Goal: Information Seeking & Learning: Learn about a topic

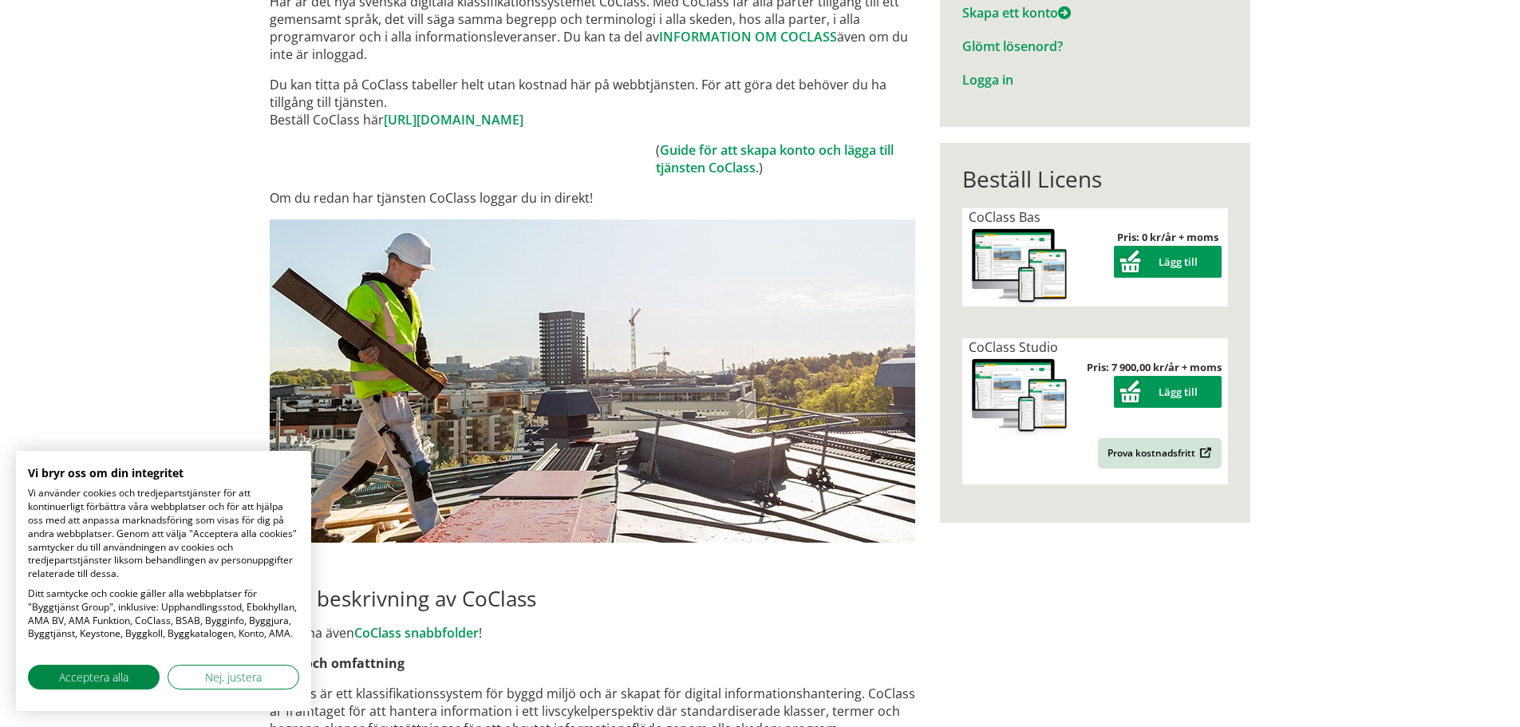
scroll to position [239, 0]
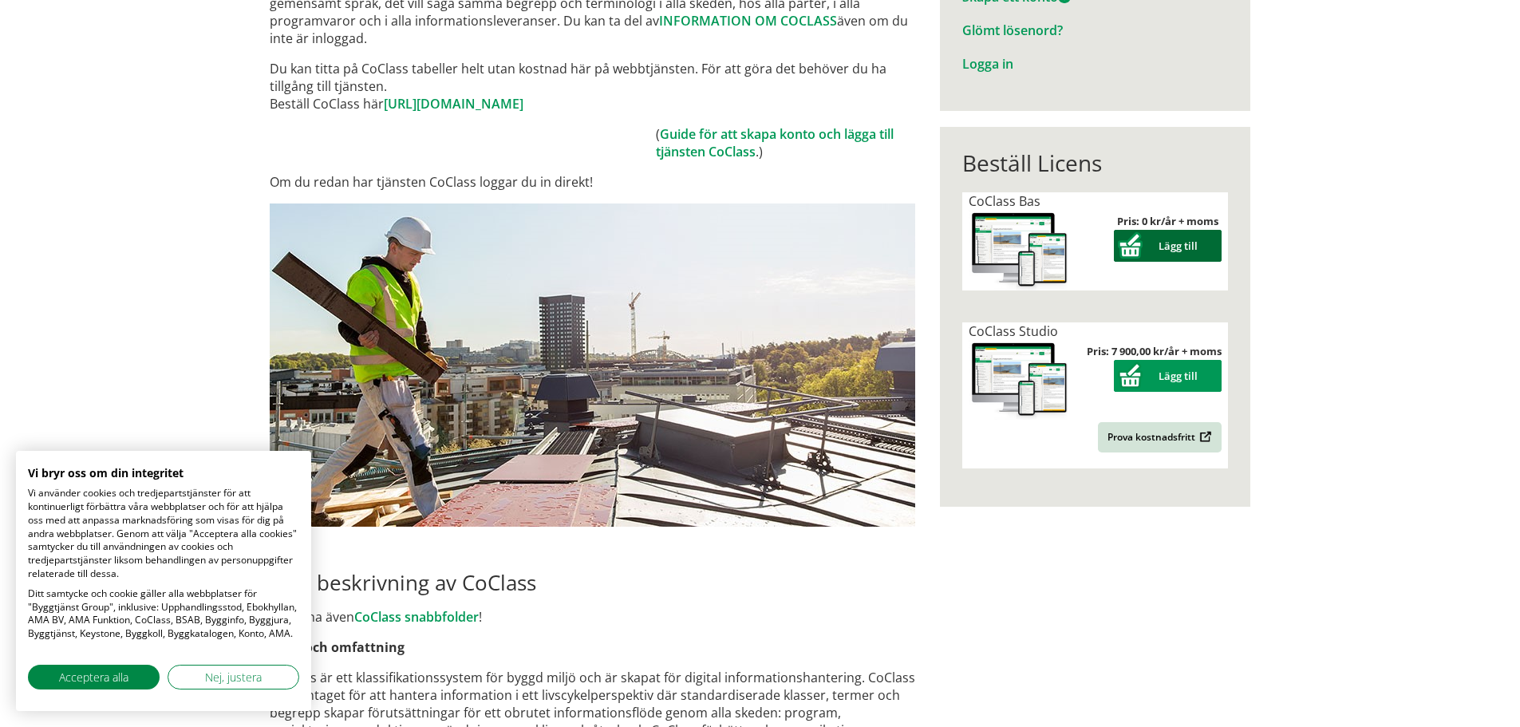
click at [728, 246] on button "Lägg till" at bounding box center [1168, 246] width 108 height 32
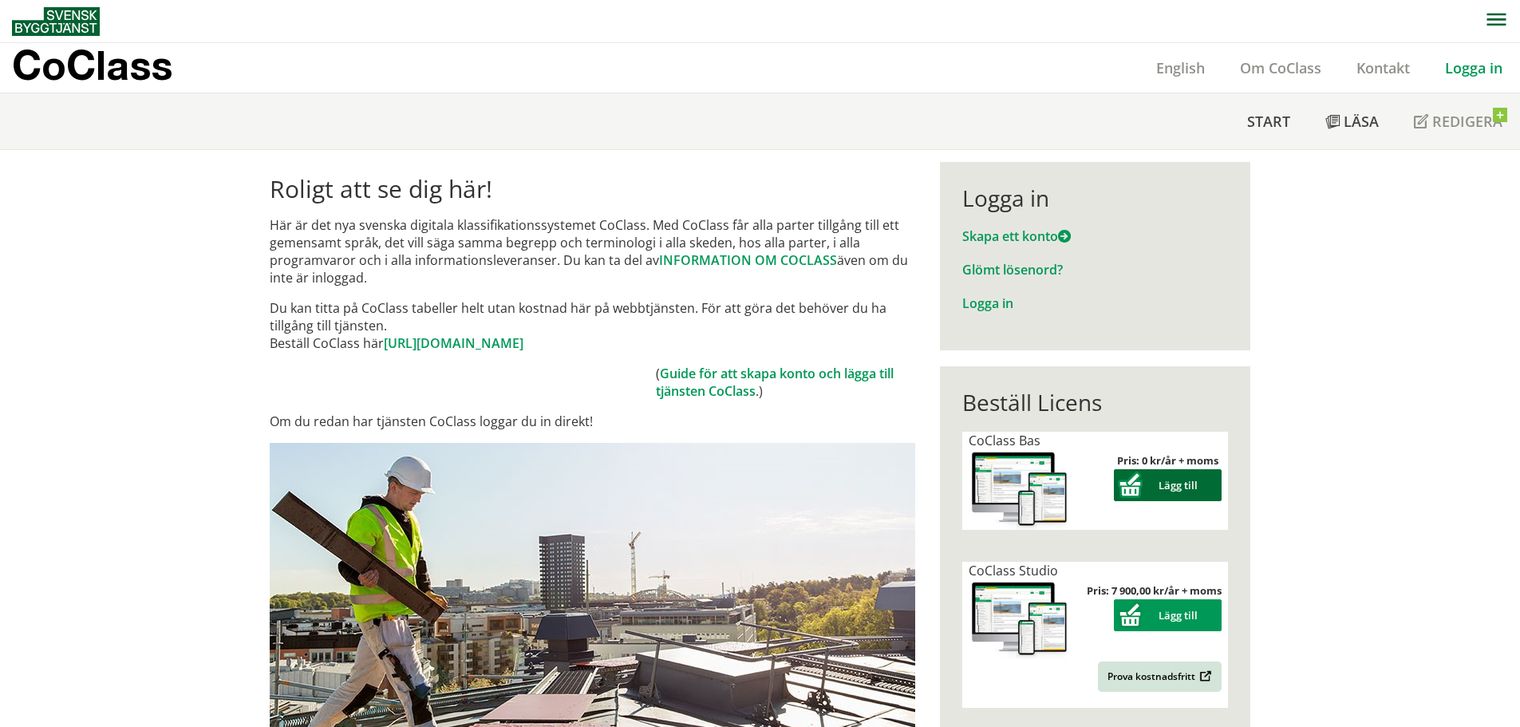
click at [1135, 490] on button "Lägg till" at bounding box center [1168, 485] width 108 height 32
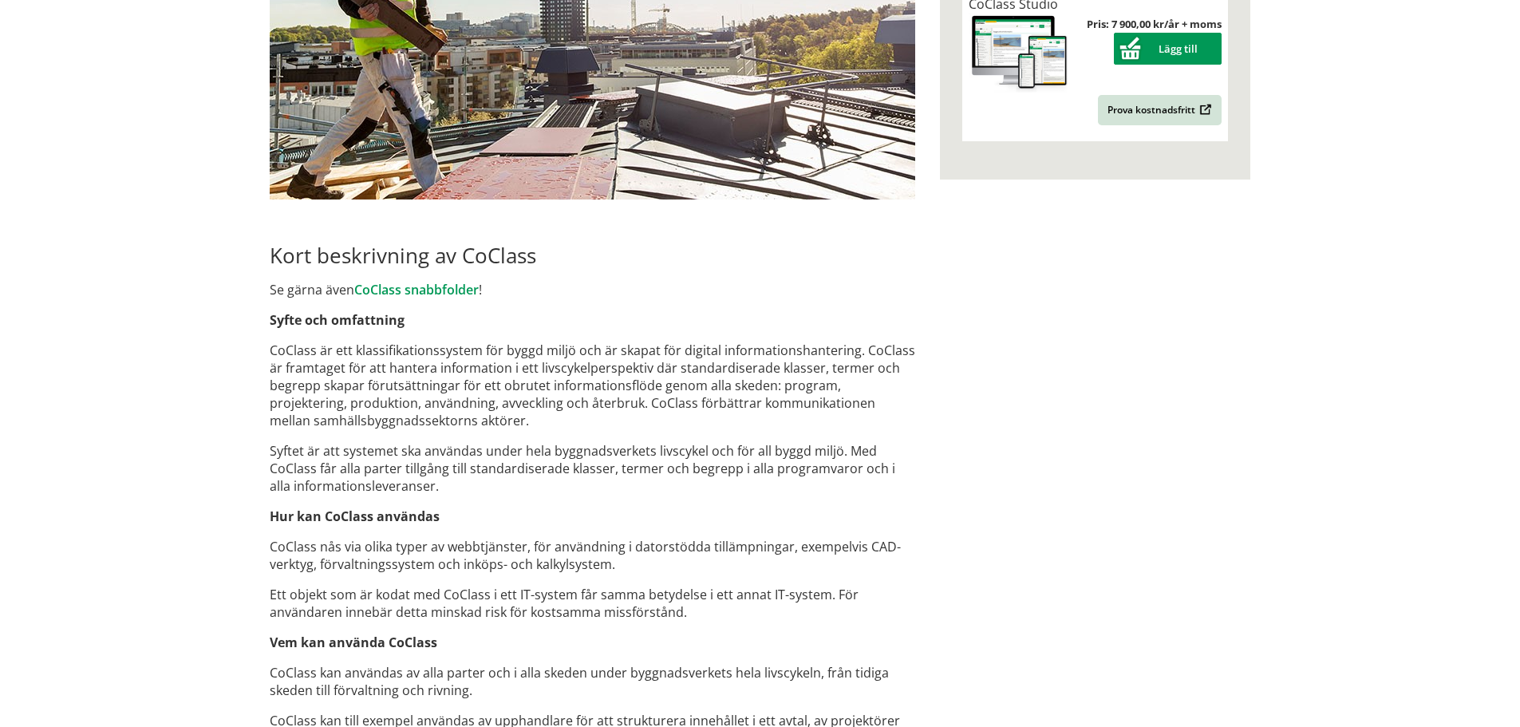
scroll to position [638, 0]
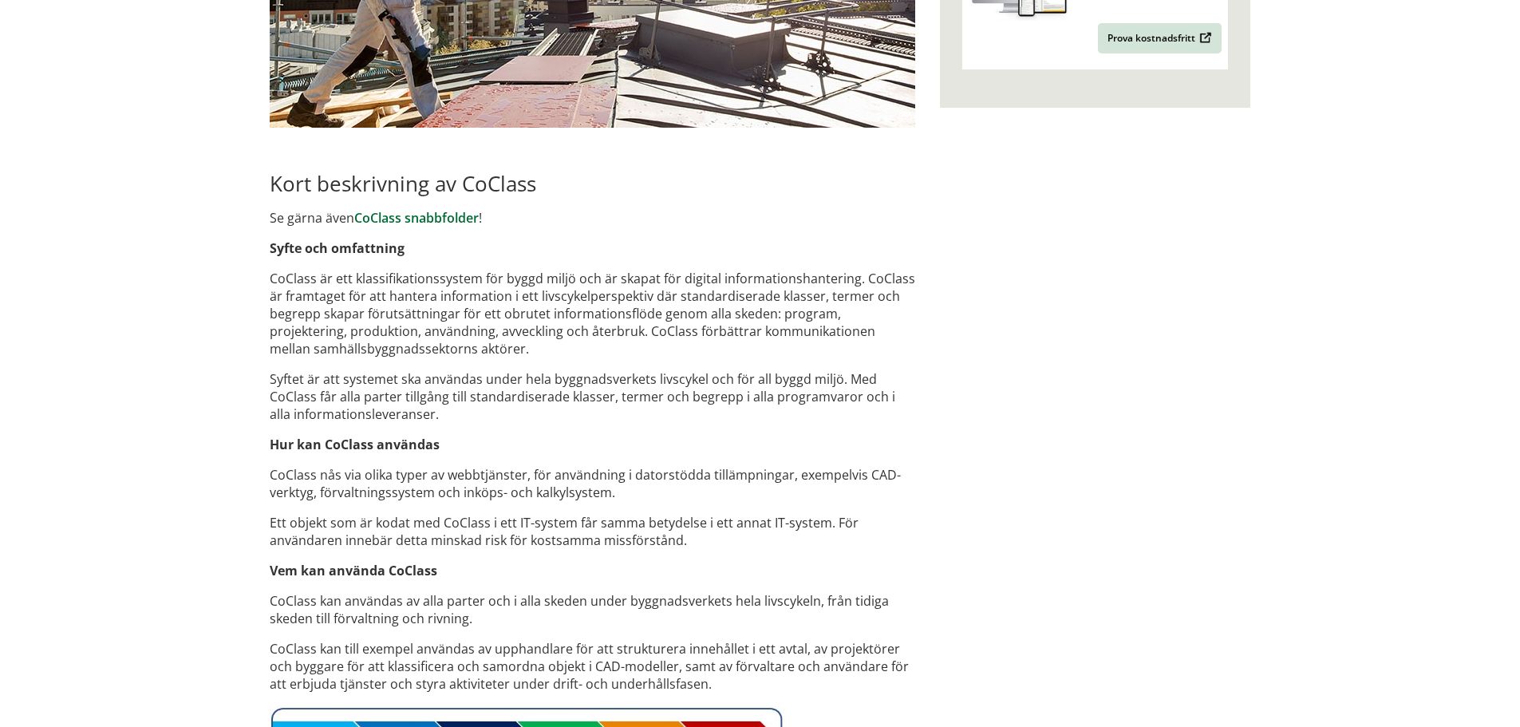
click at [411, 219] on link "CoClass snabbfolder" at bounding box center [416, 218] width 124 height 18
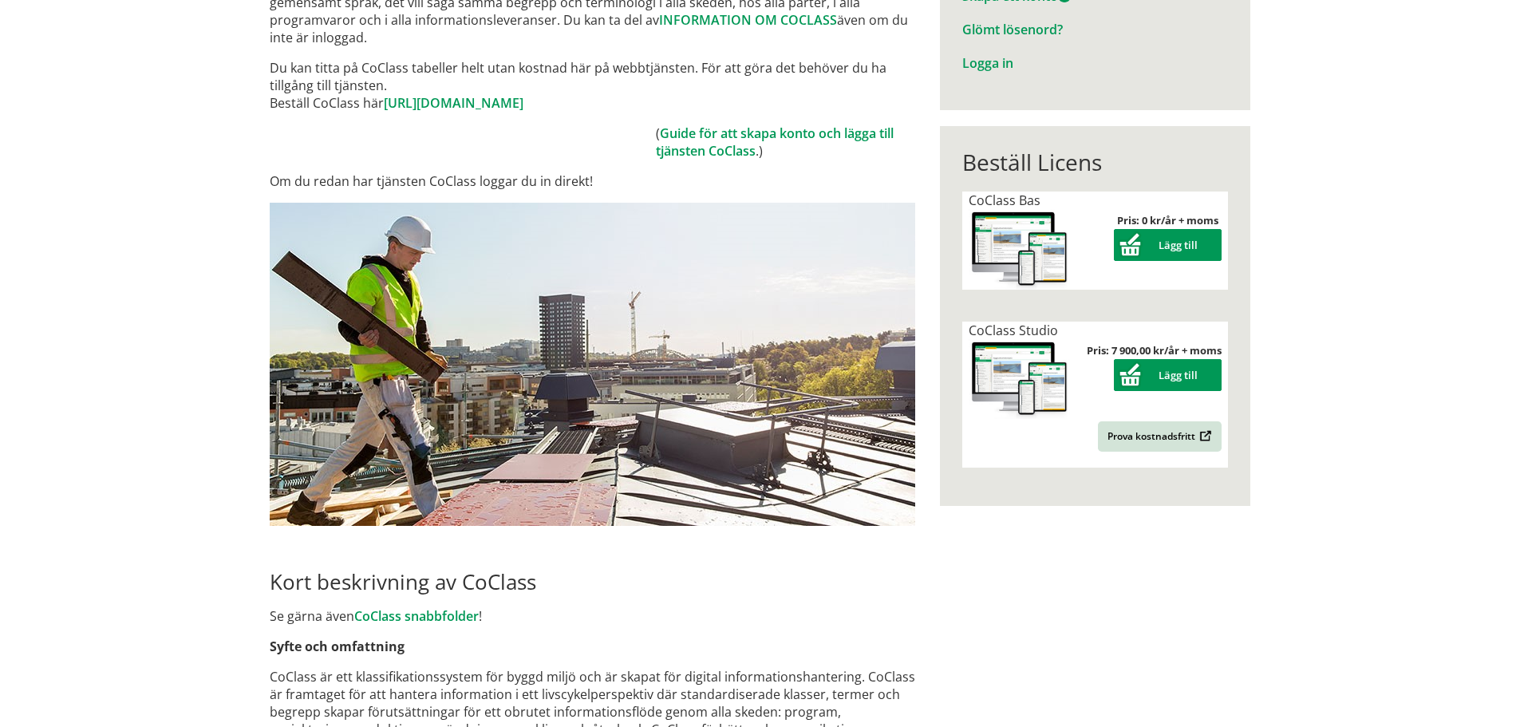
scroll to position [239, 0]
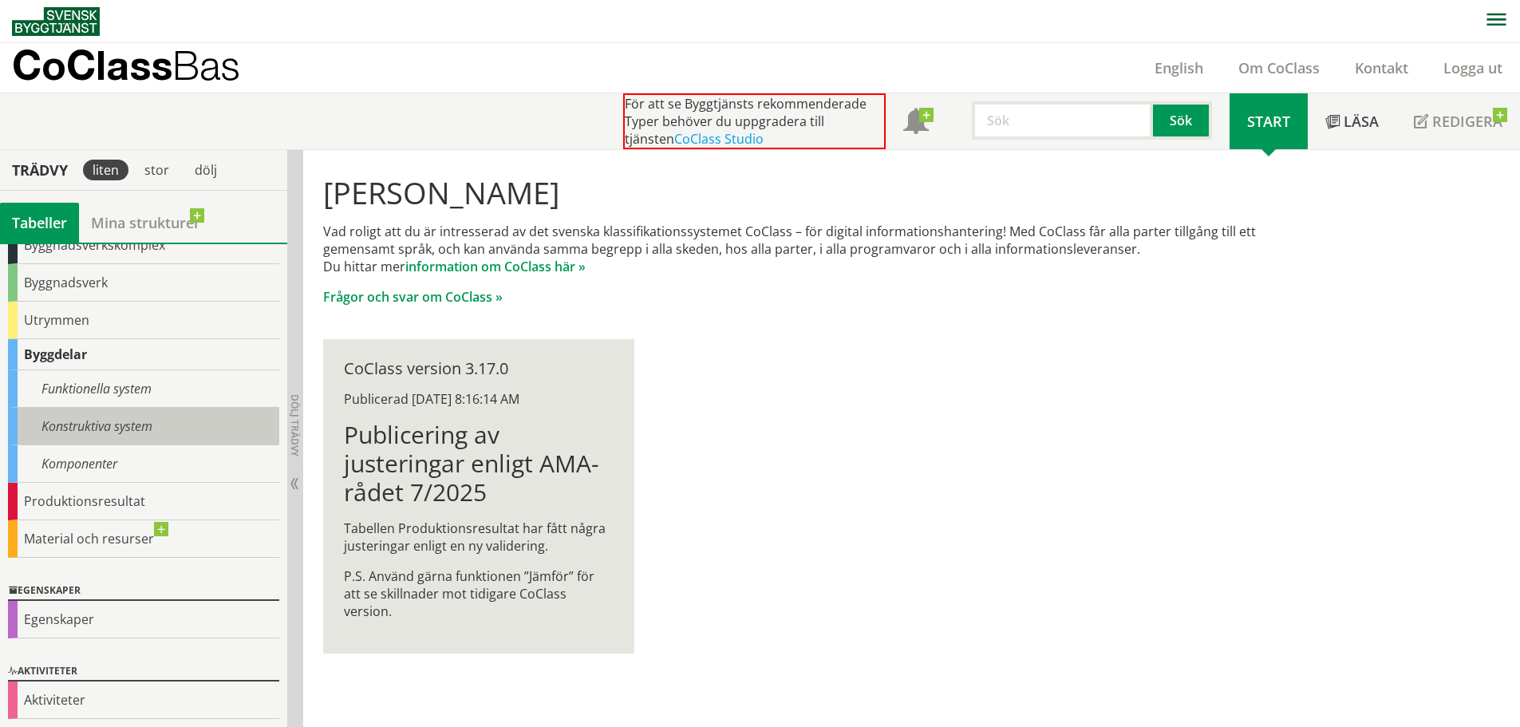
scroll to position [101, 0]
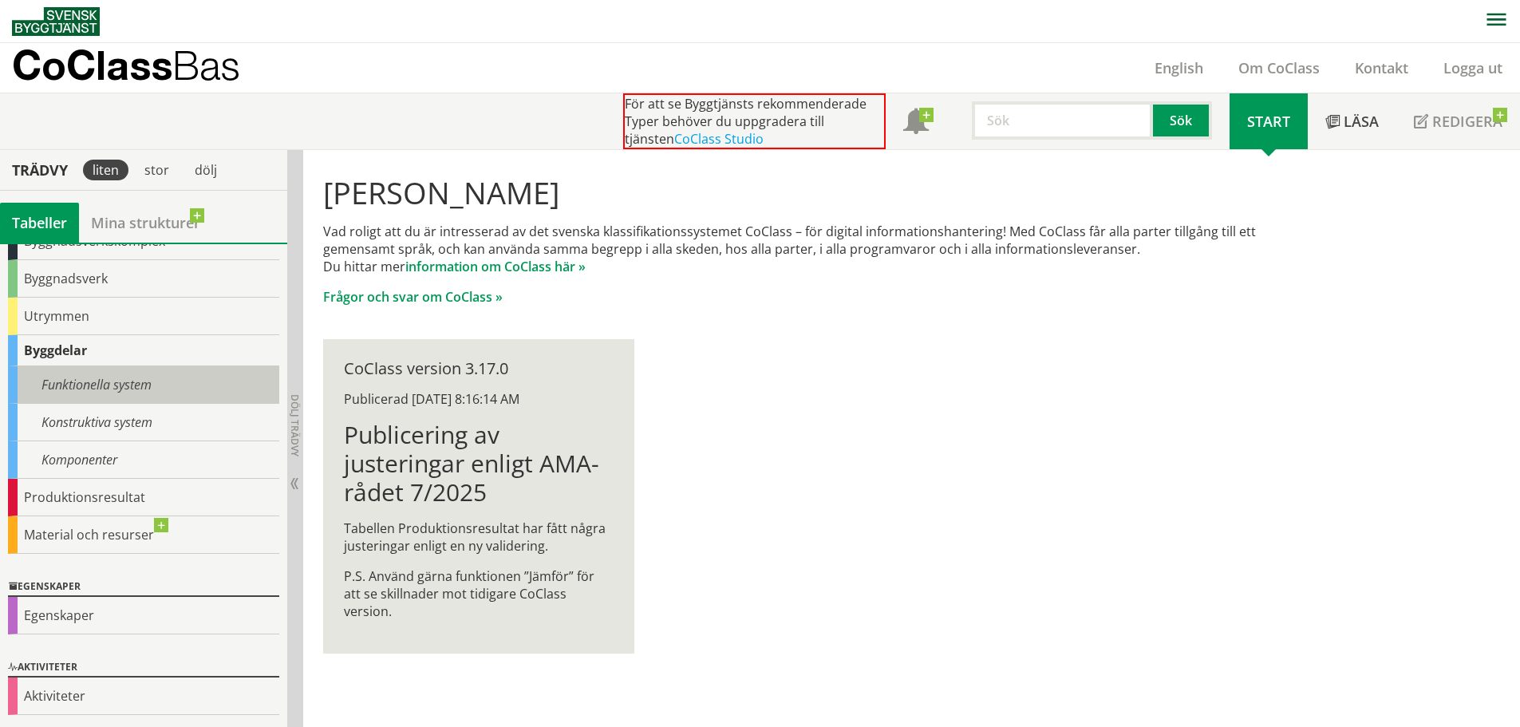
click at [82, 387] on div "Funktionella system" at bounding box center [143, 384] width 271 height 37
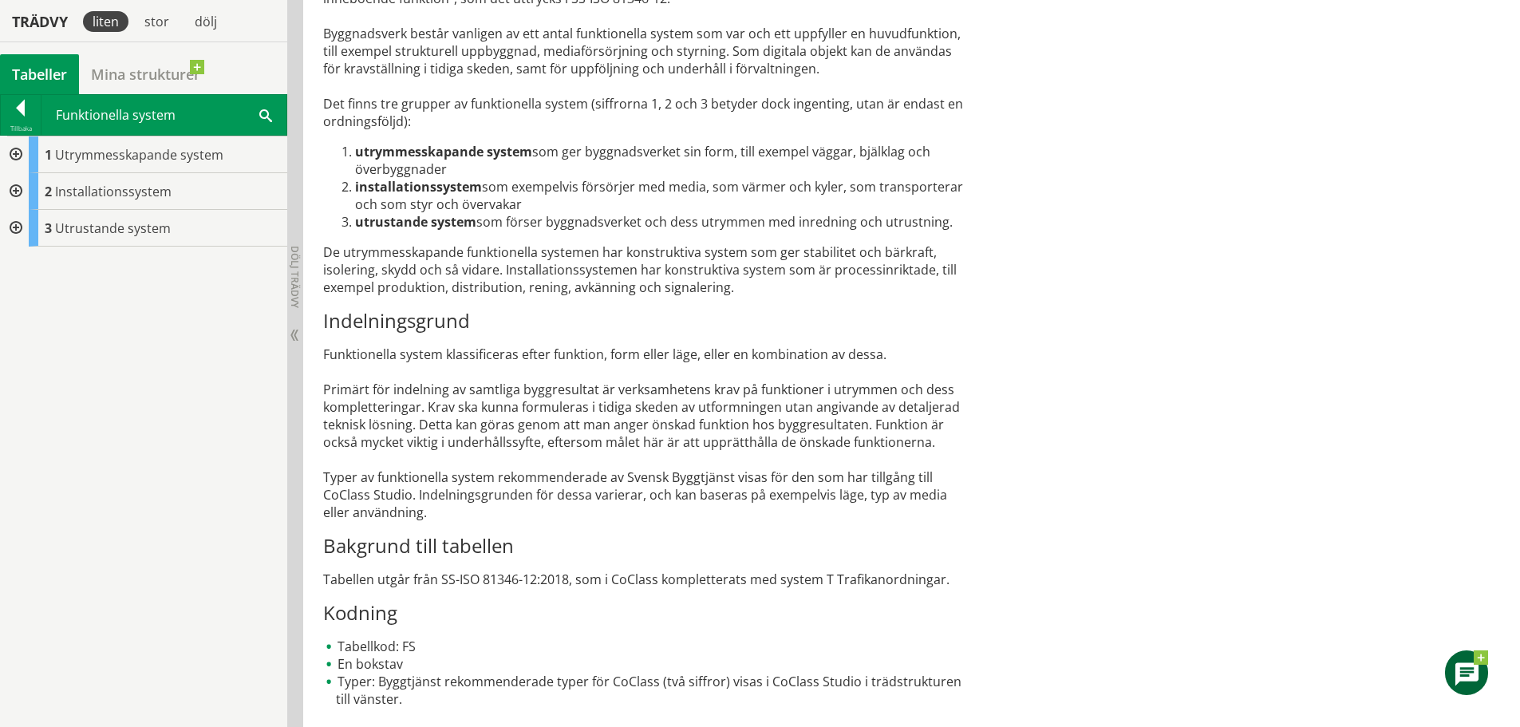
scroll to position [628, 0]
click at [17, 154] on div at bounding box center [14, 153] width 29 height 37
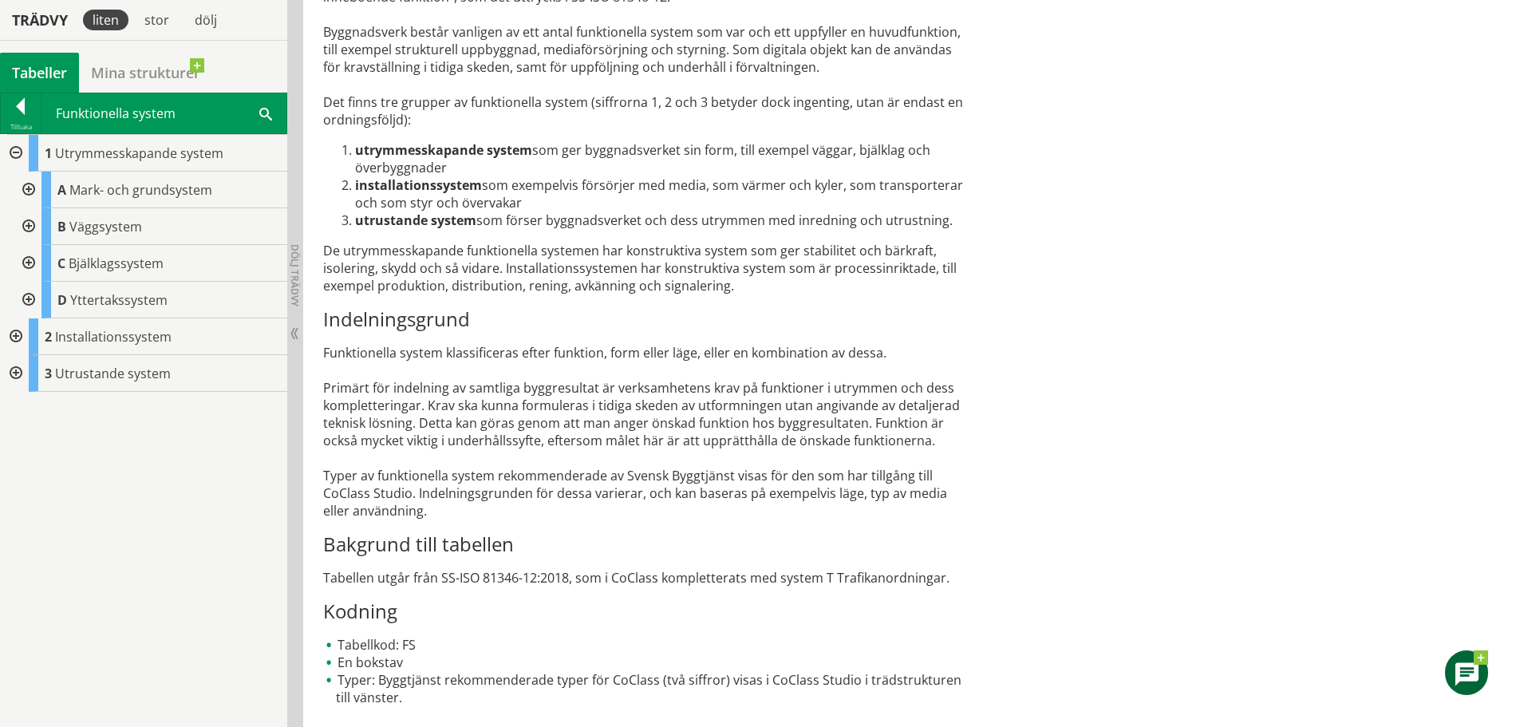
click at [26, 188] on div at bounding box center [27, 189] width 29 height 37
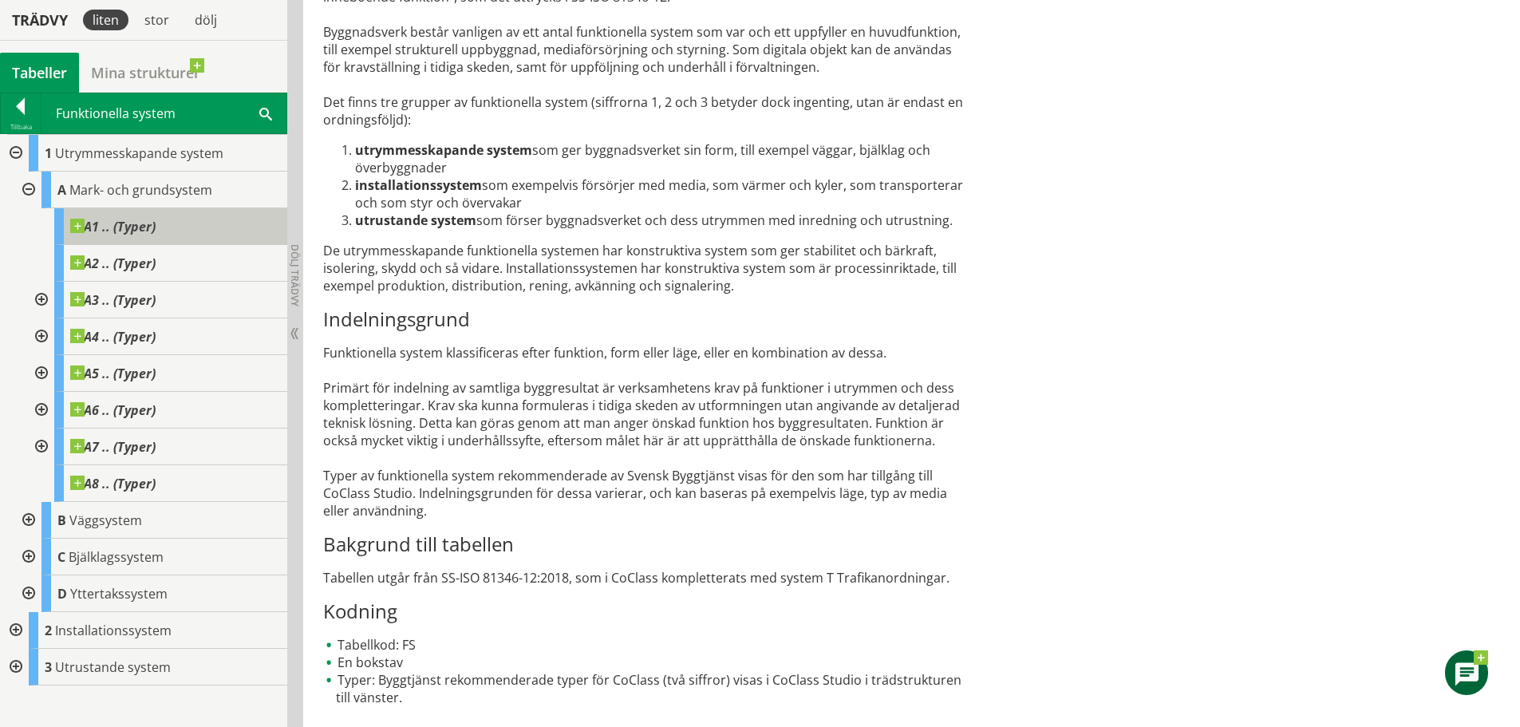
click at [156, 219] on span at bounding box center [156, 219] width 0 height 0
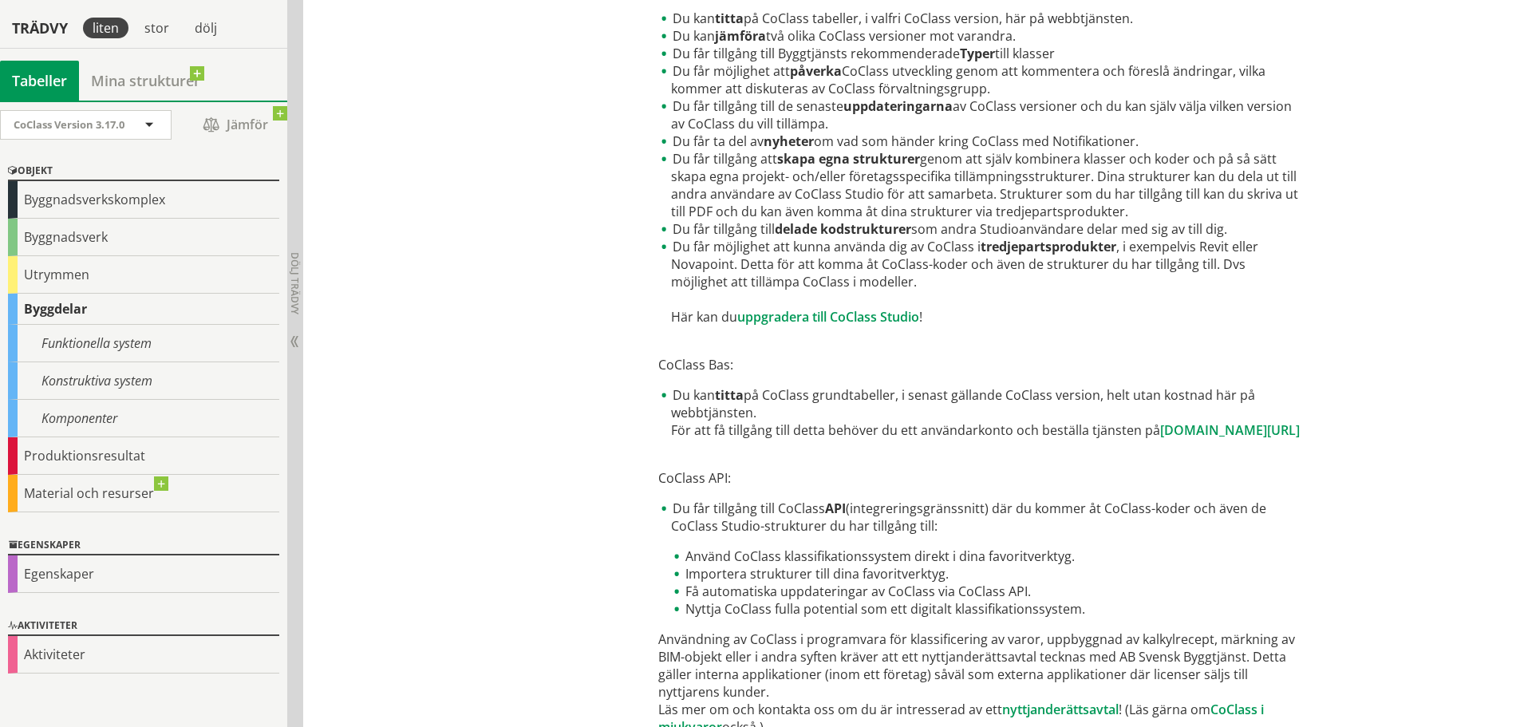
scroll to position [718, 0]
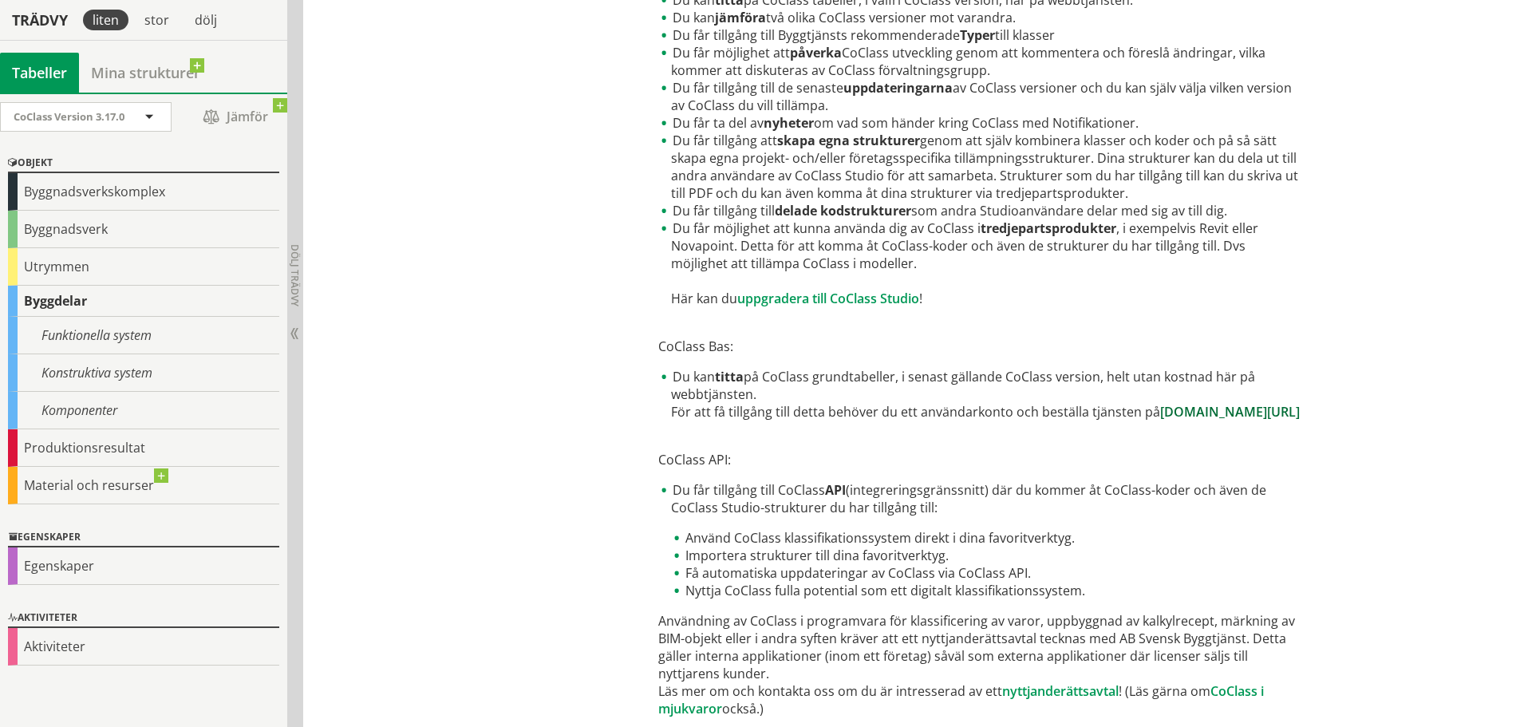
click at [1160, 420] on link "[DOMAIN_NAME][URL]" at bounding box center [1230, 412] width 140 height 18
